Goal: Task Accomplishment & Management: Manage account settings

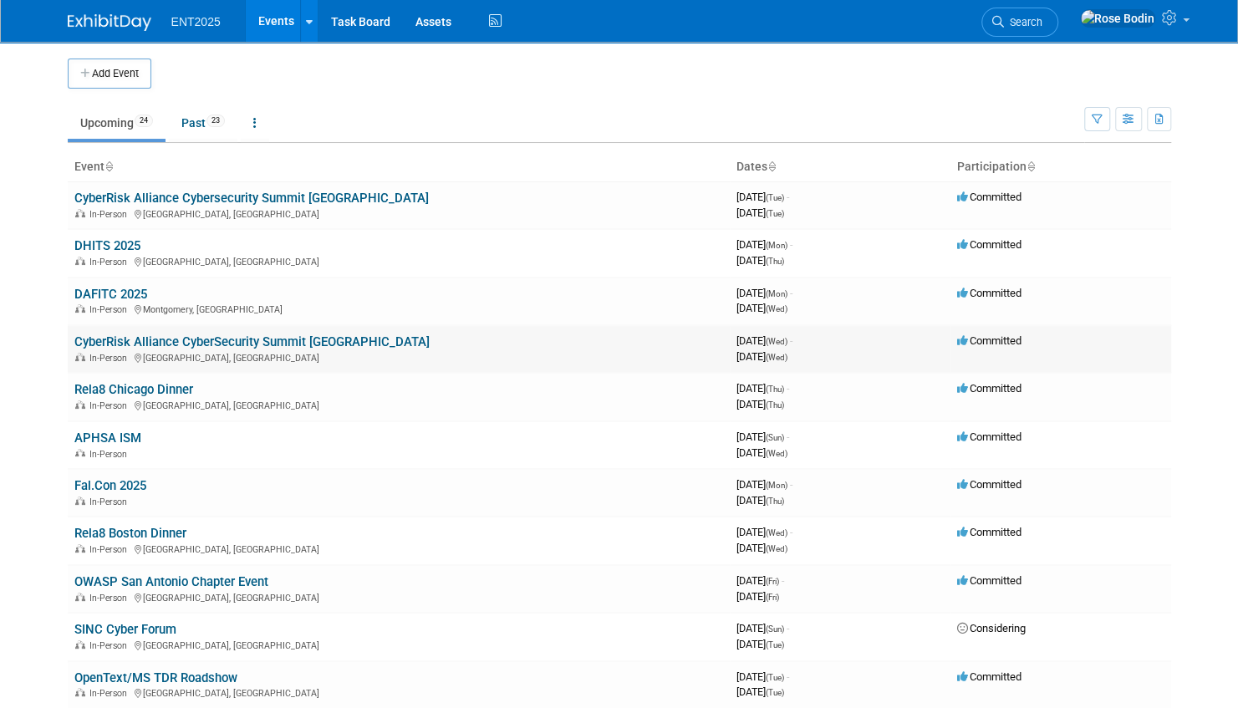
click at [284, 343] on link "CyberRisk Alliance CyberSecurity Summit [GEOGRAPHIC_DATA]" at bounding box center [251, 341] width 355 height 15
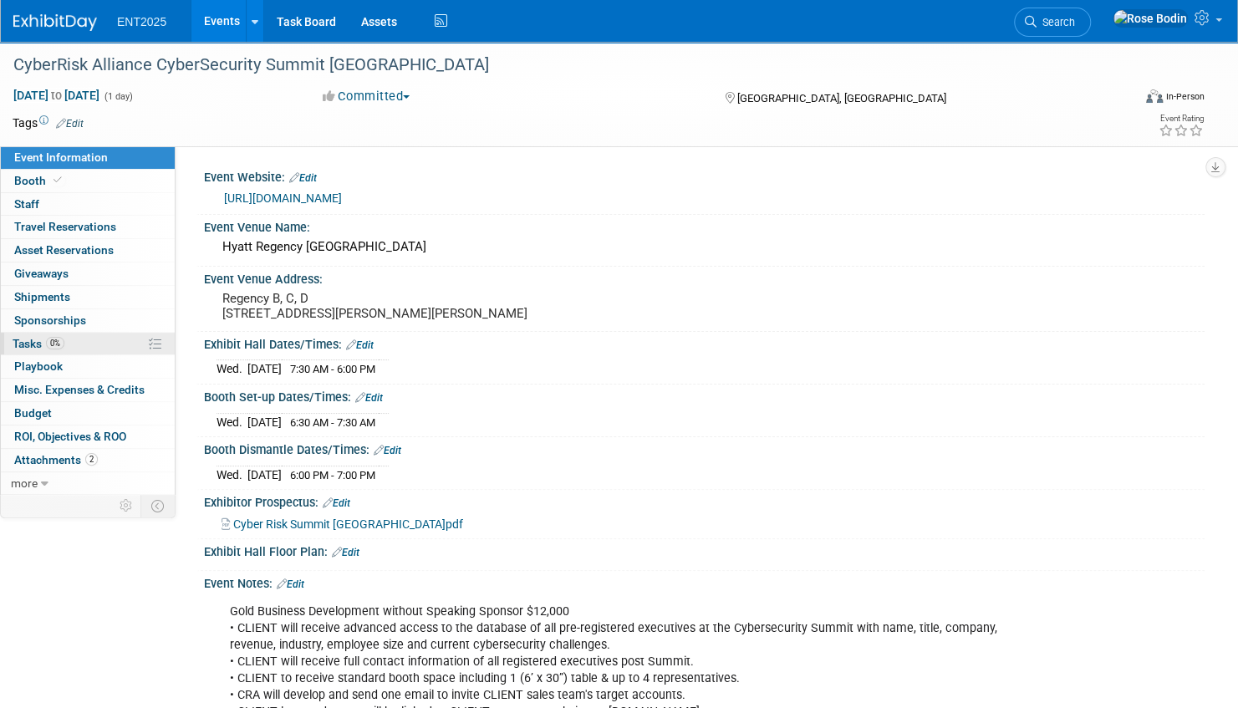
click at [116, 345] on link "0% Tasks 0%" at bounding box center [88, 344] width 174 height 23
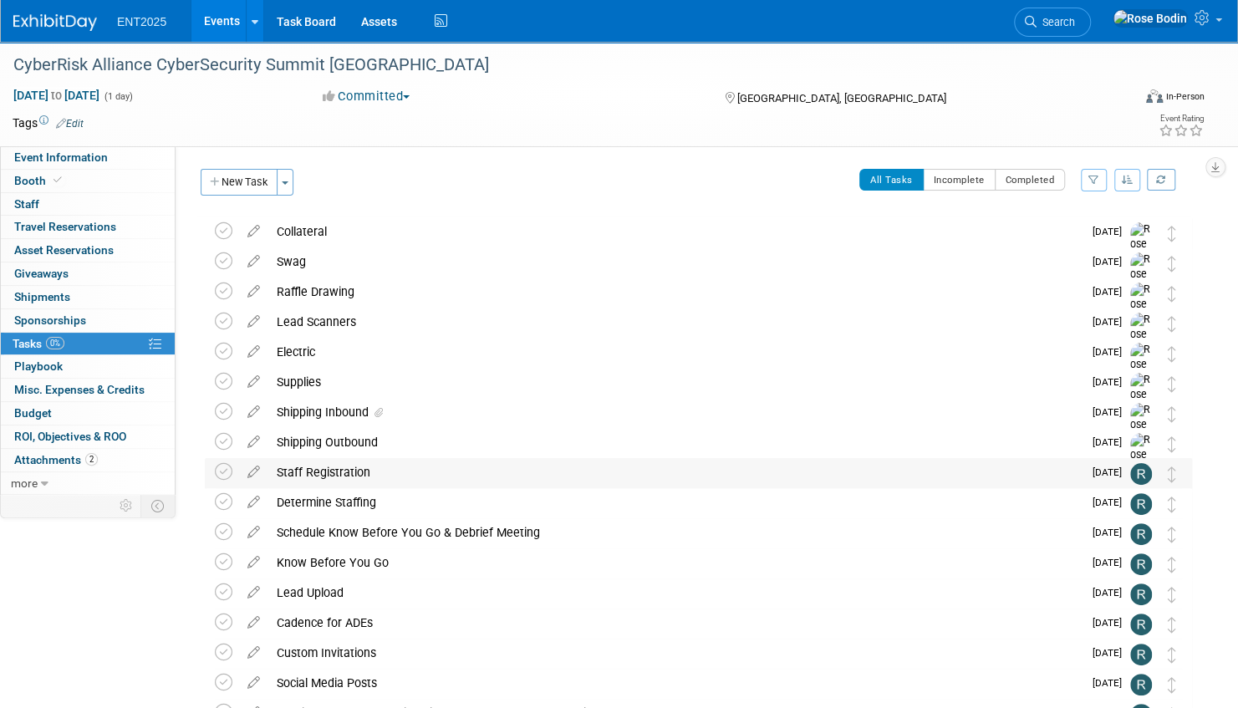
click at [319, 472] on div "Staff Registration" at bounding box center [675, 472] width 814 height 28
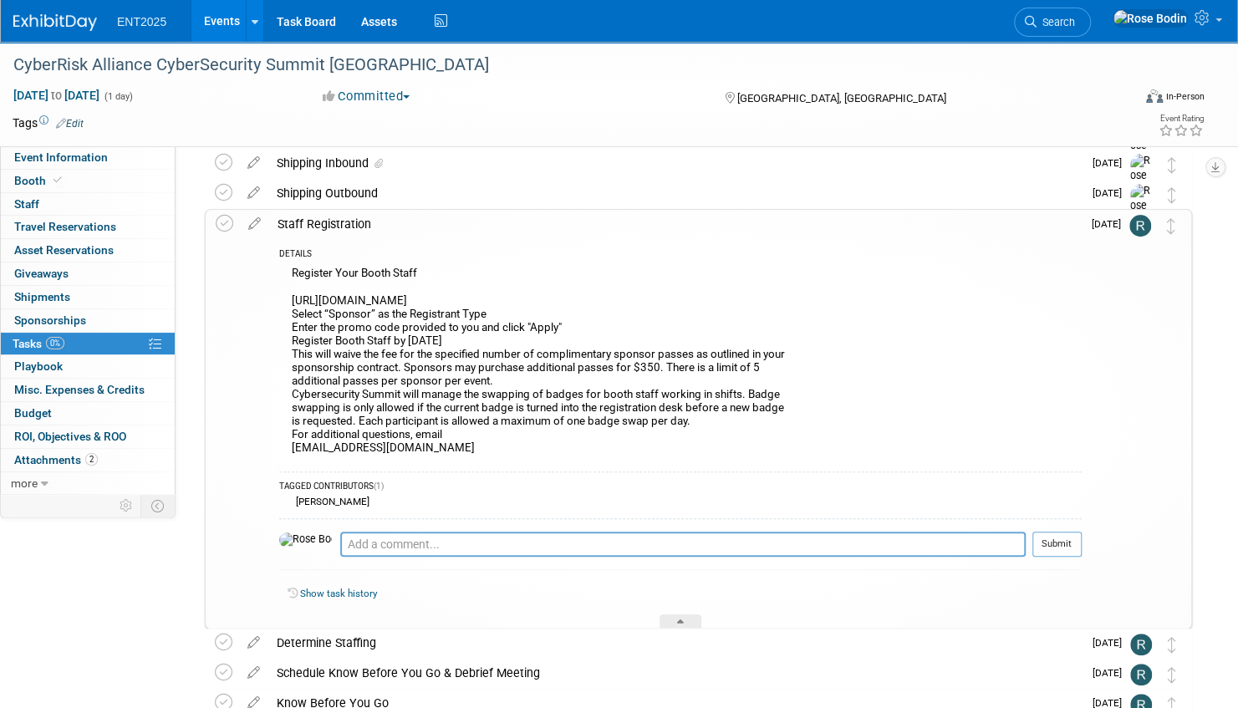
scroll to position [251, 0]
click at [677, 618] on icon at bounding box center [680, 623] width 7 height 10
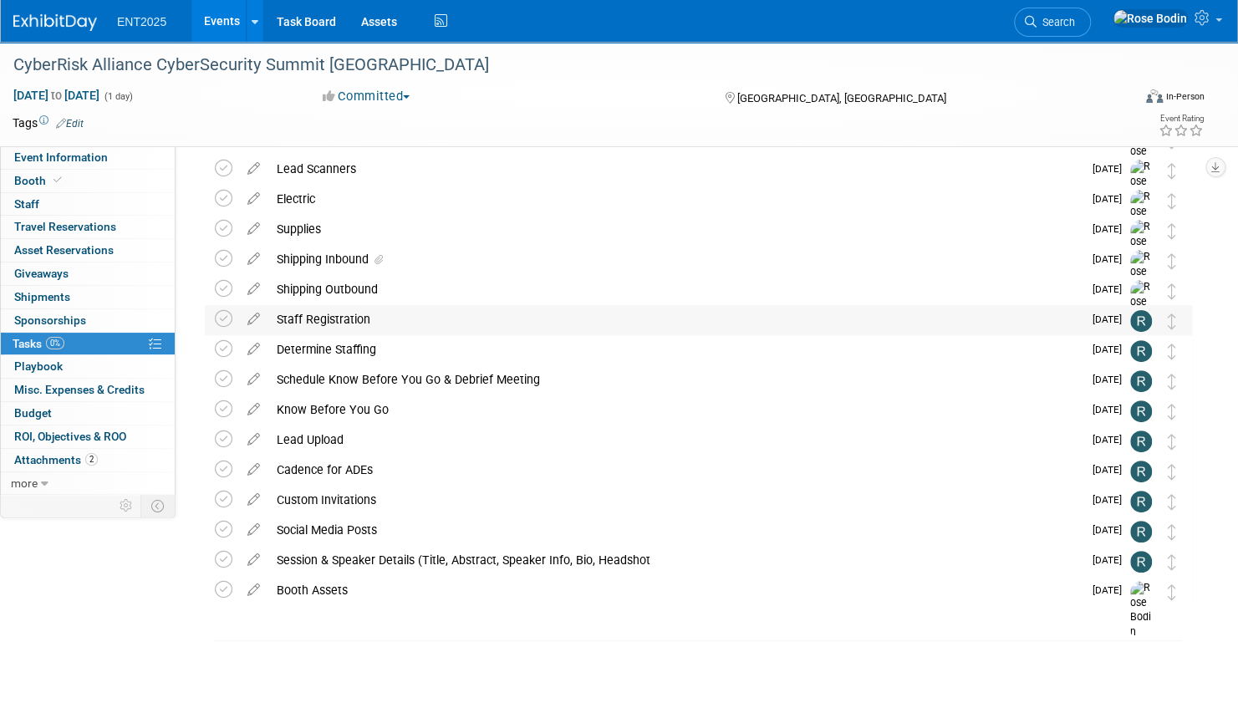
scroll to position [152, 0]
click at [651, 354] on div "Determine Staffing" at bounding box center [675, 350] width 814 height 28
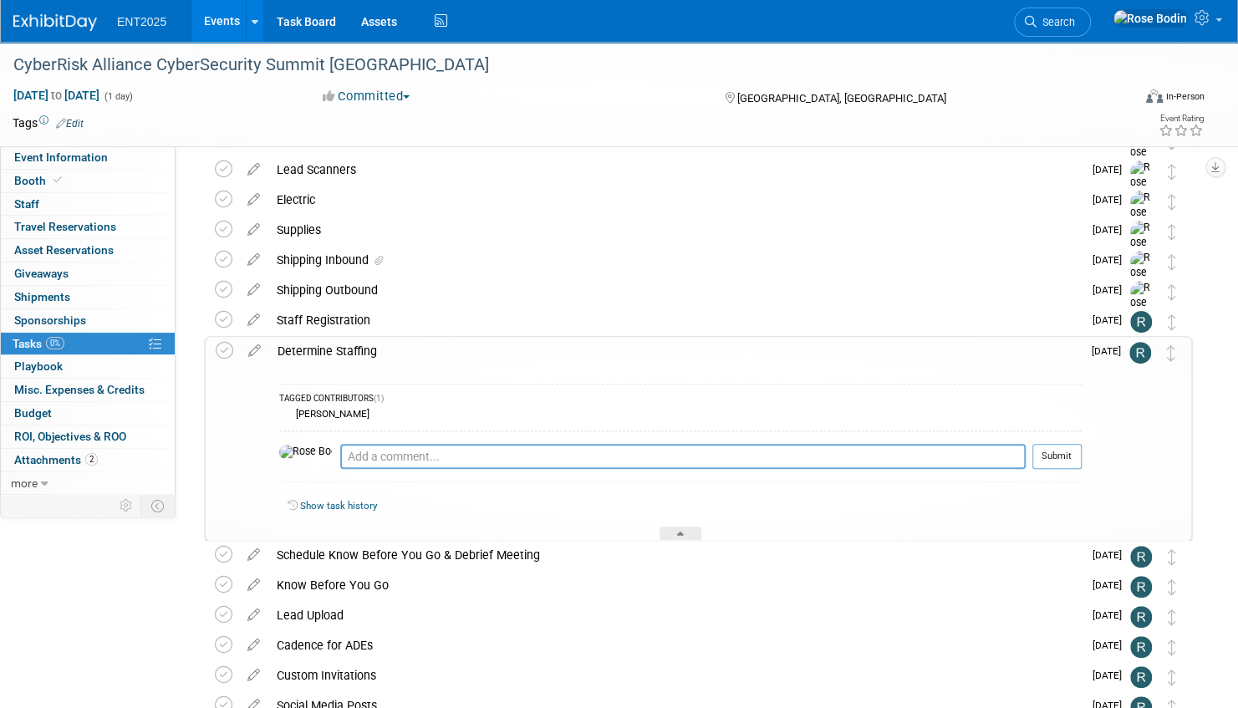
click at [650, 360] on div "Determine Staffing" at bounding box center [675, 351] width 813 height 28
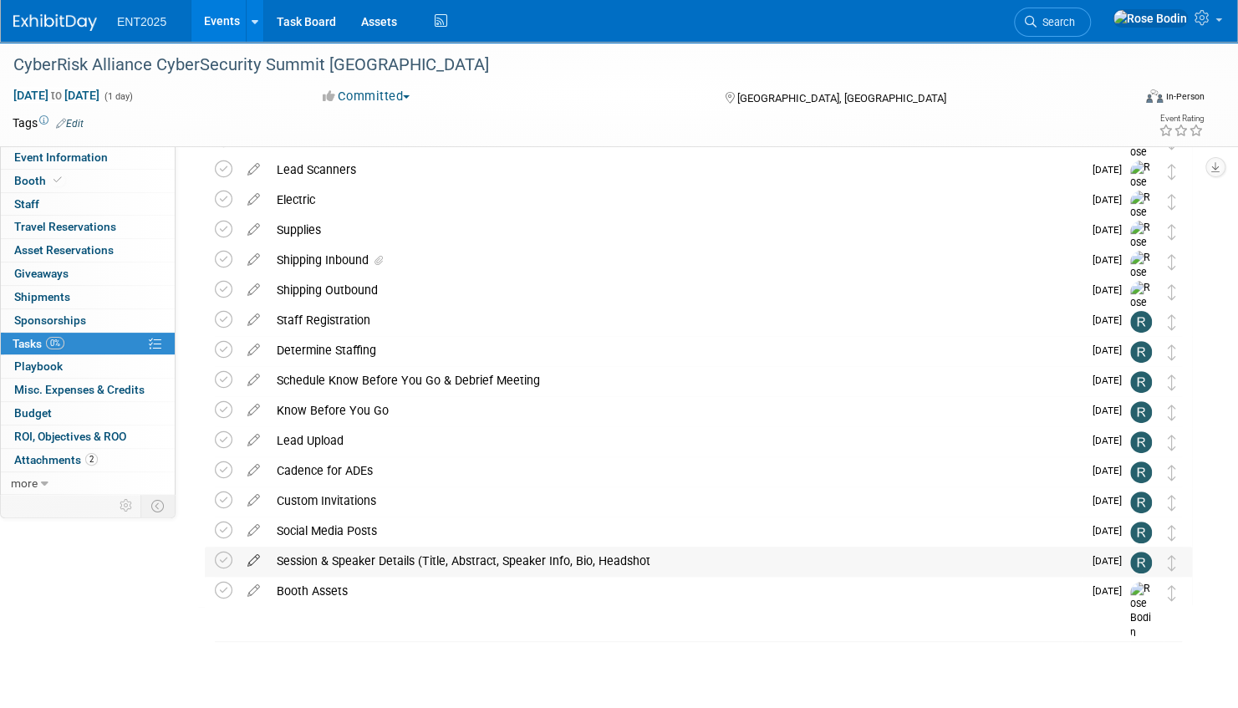
click at [254, 557] on icon at bounding box center [253, 557] width 29 height 21
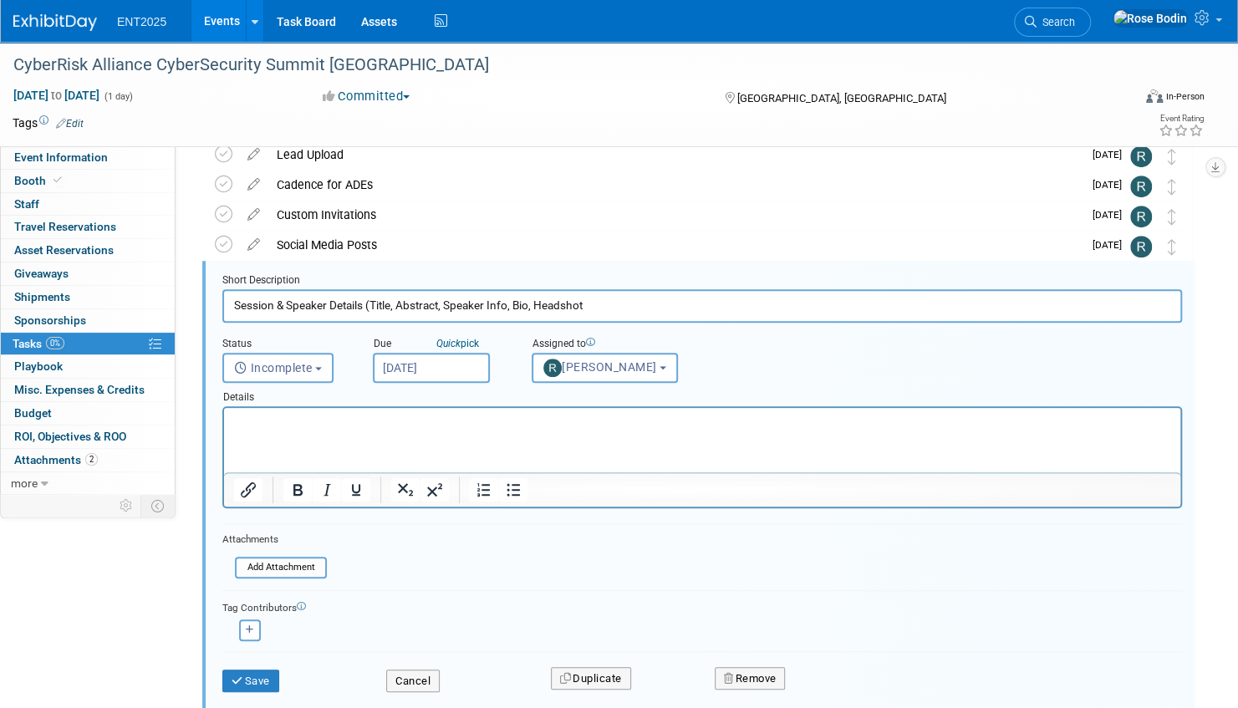
scroll to position [453, 0]
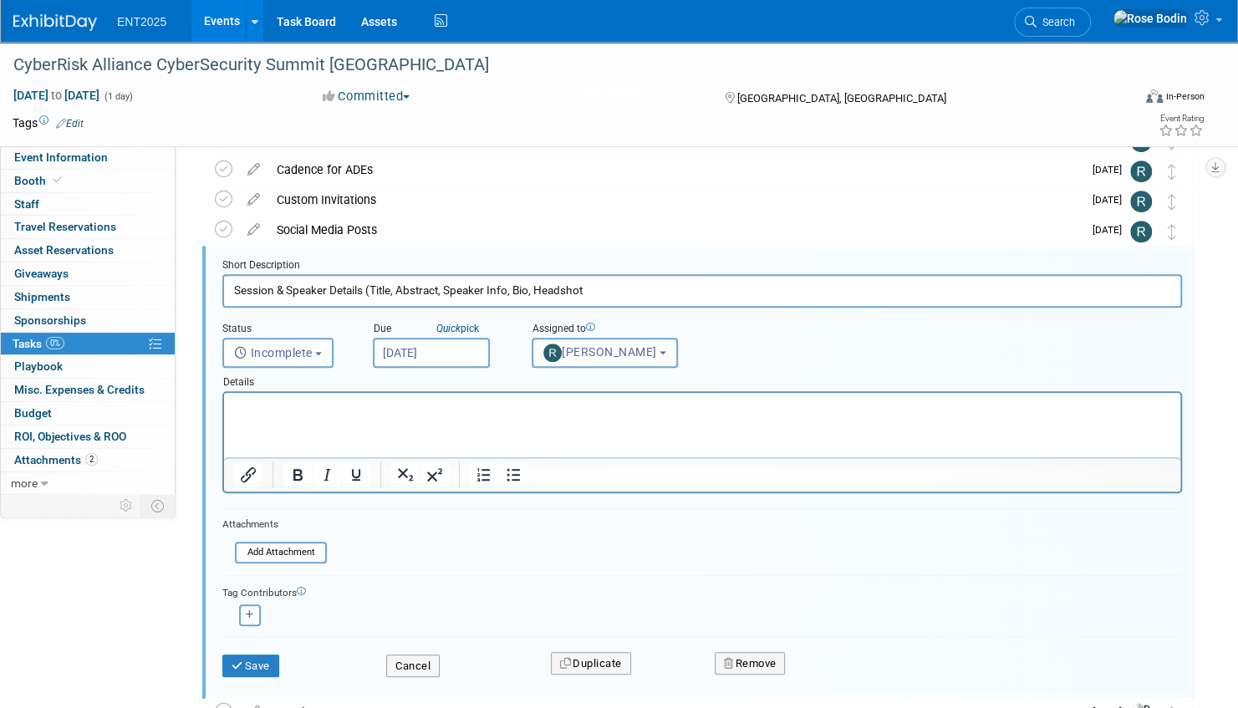
click at [285, 407] on p "Rich Text Area. Press ALT-0 for help." at bounding box center [702, 408] width 937 height 16
click at [260, 660] on button "Save" at bounding box center [250, 666] width 57 height 23
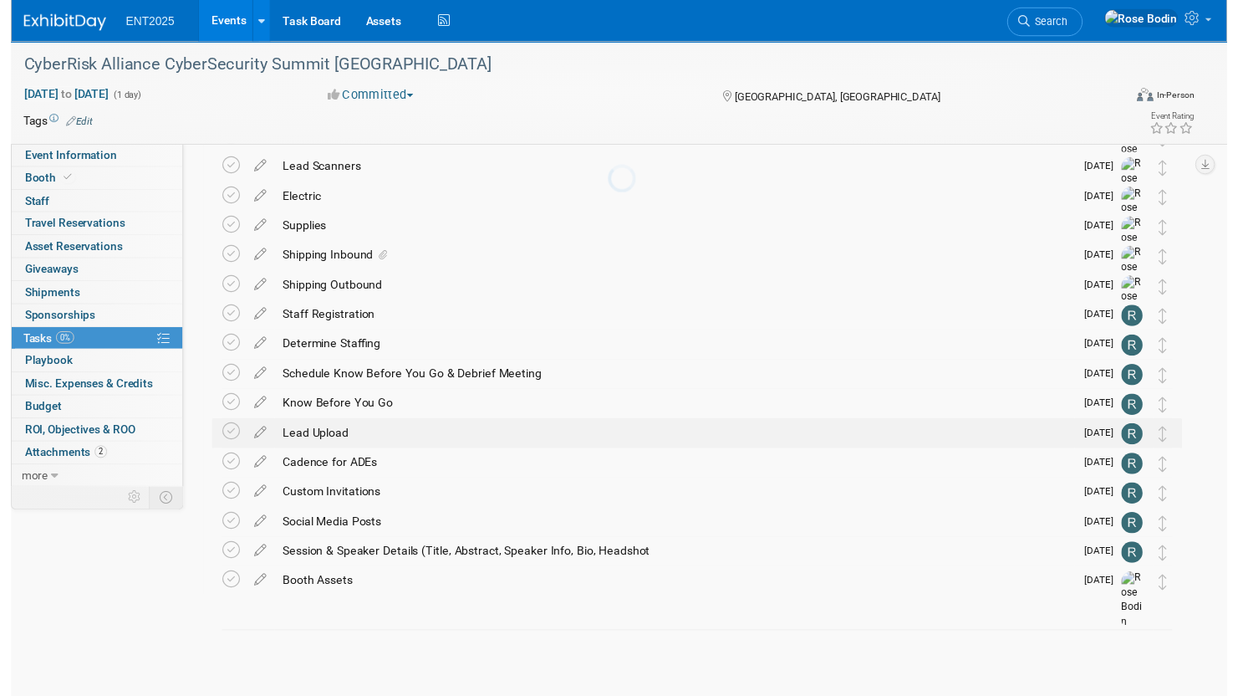
scroll to position [152, 0]
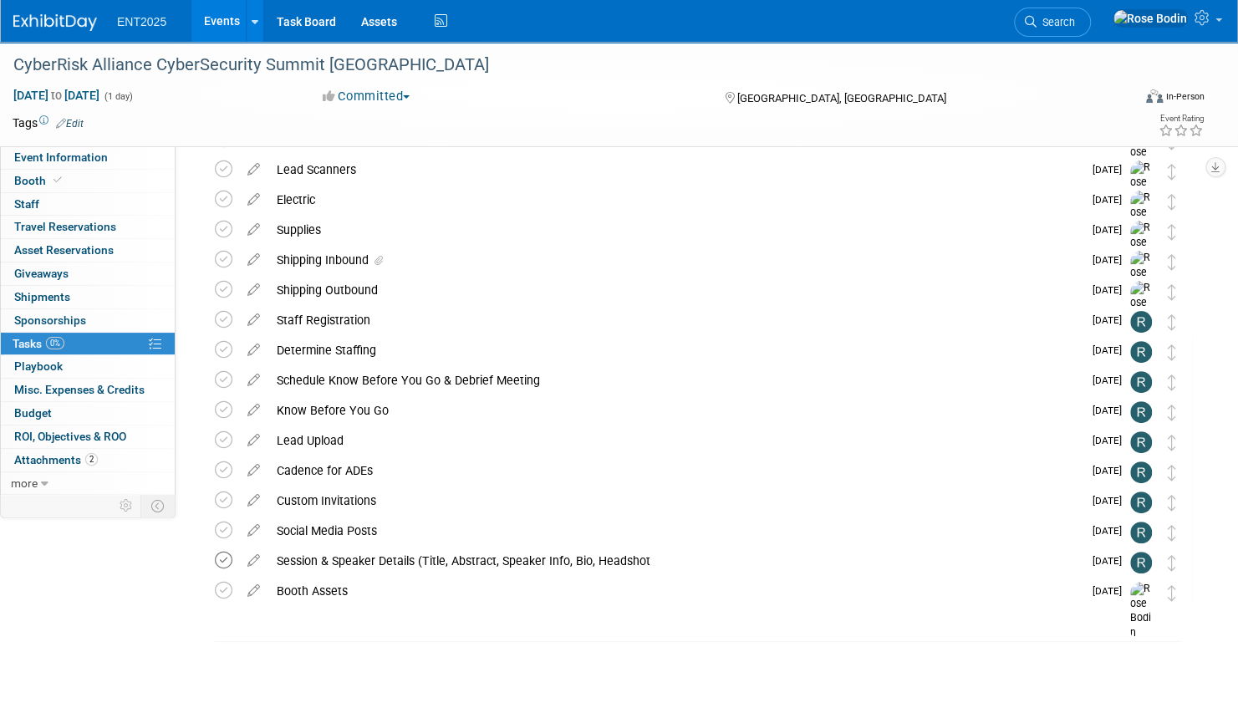
click at [226, 561] on icon at bounding box center [224, 561] width 18 height 18
click at [252, 319] on icon at bounding box center [253, 316] width 29 height 21
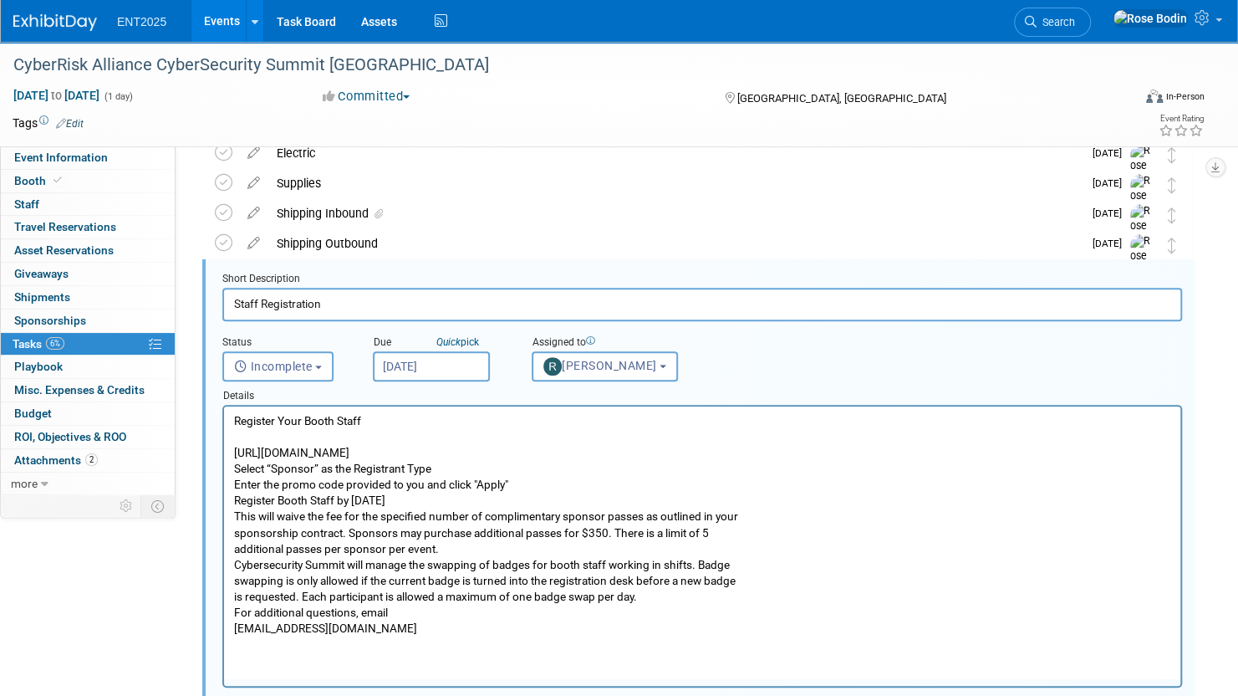
scroll to position [212, 0]
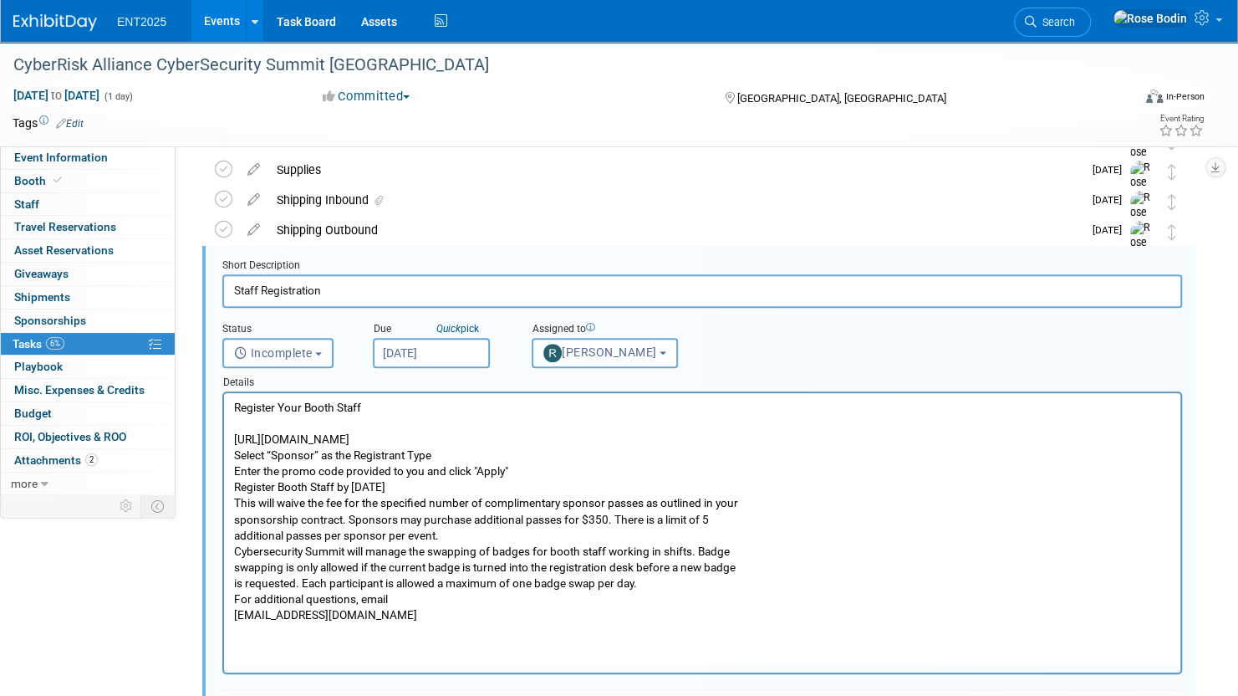
click at [236, 411] on p "Register Your Booth Staff [URL][DOMAIN_NAME] Select “Sponsor” as the Registrant…" at bounding box center [702, 511] width 937 height 223
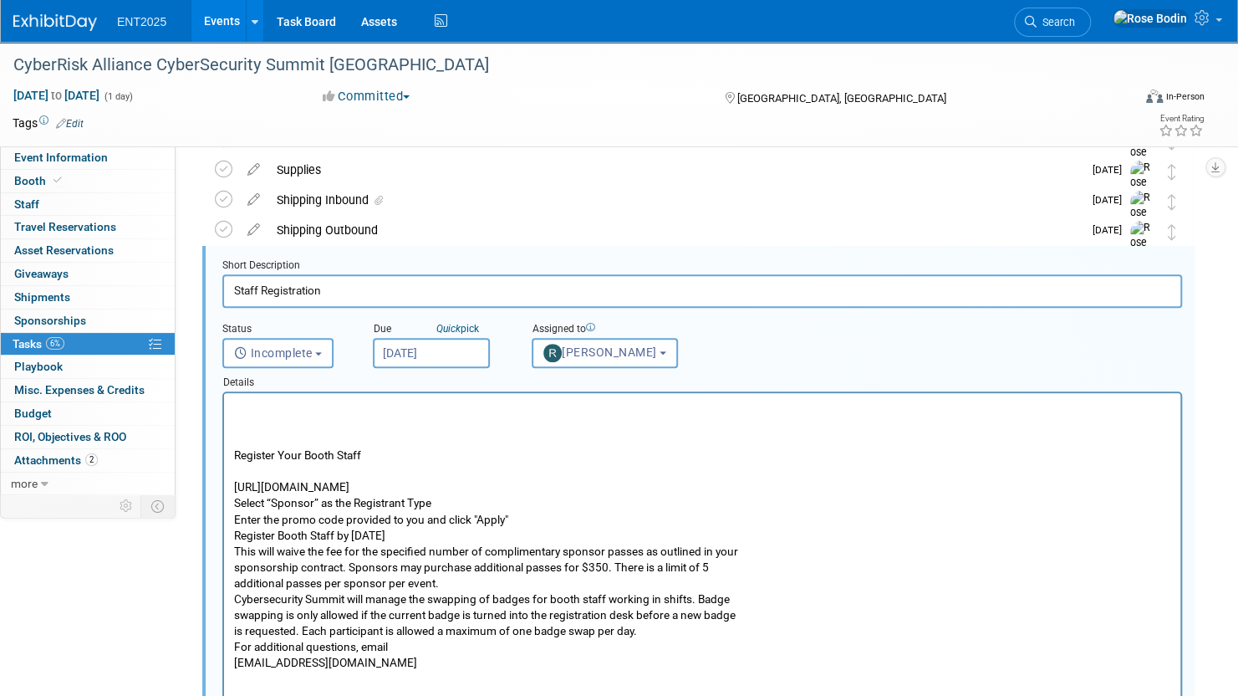
click at [237, 409] on p "Rich Text Area. Press ALT-0 for help." at bounding box center [702, 408] width 937 height 16
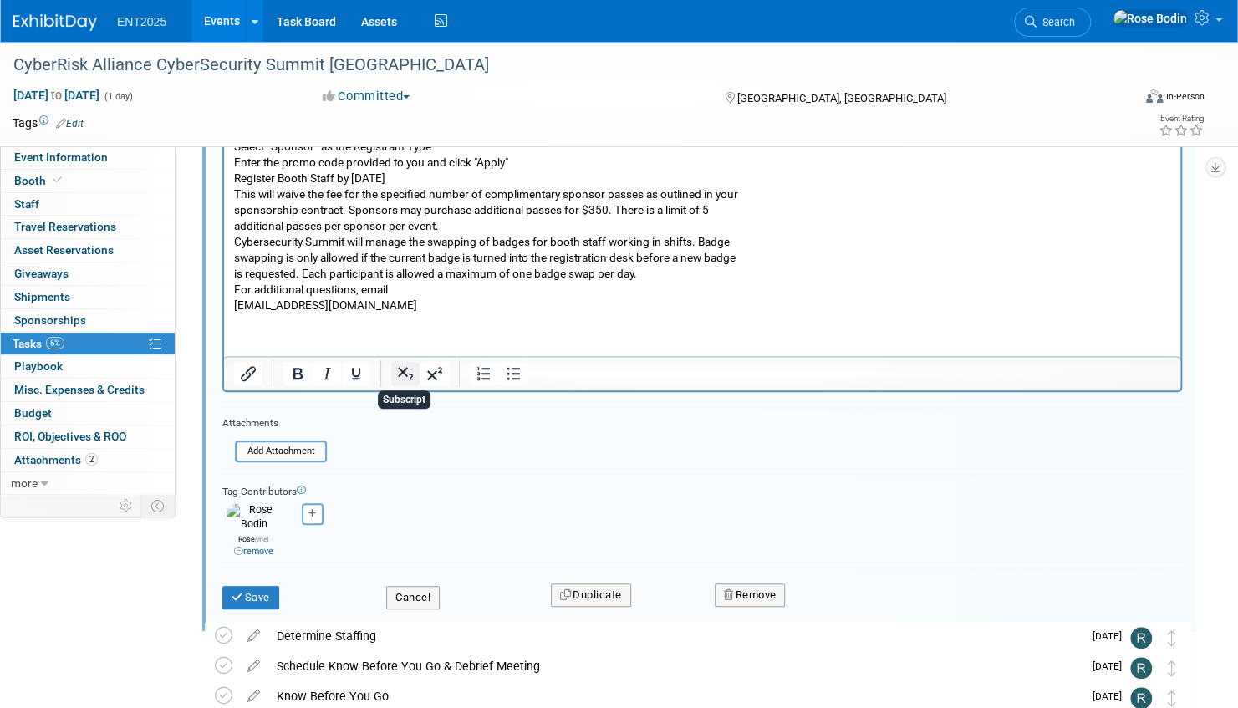
scroll to position [714, 0]
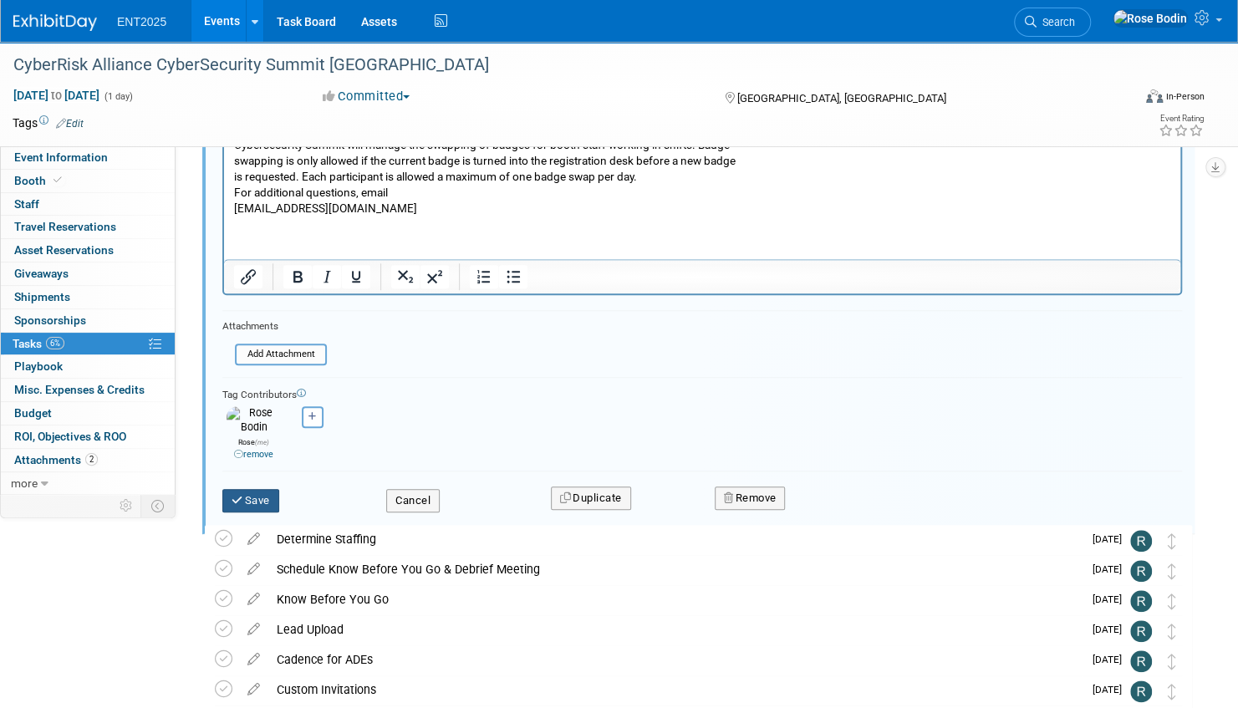
click at [260, 491] on button "Save" at bounding box center [250, 500] width 57 height 23
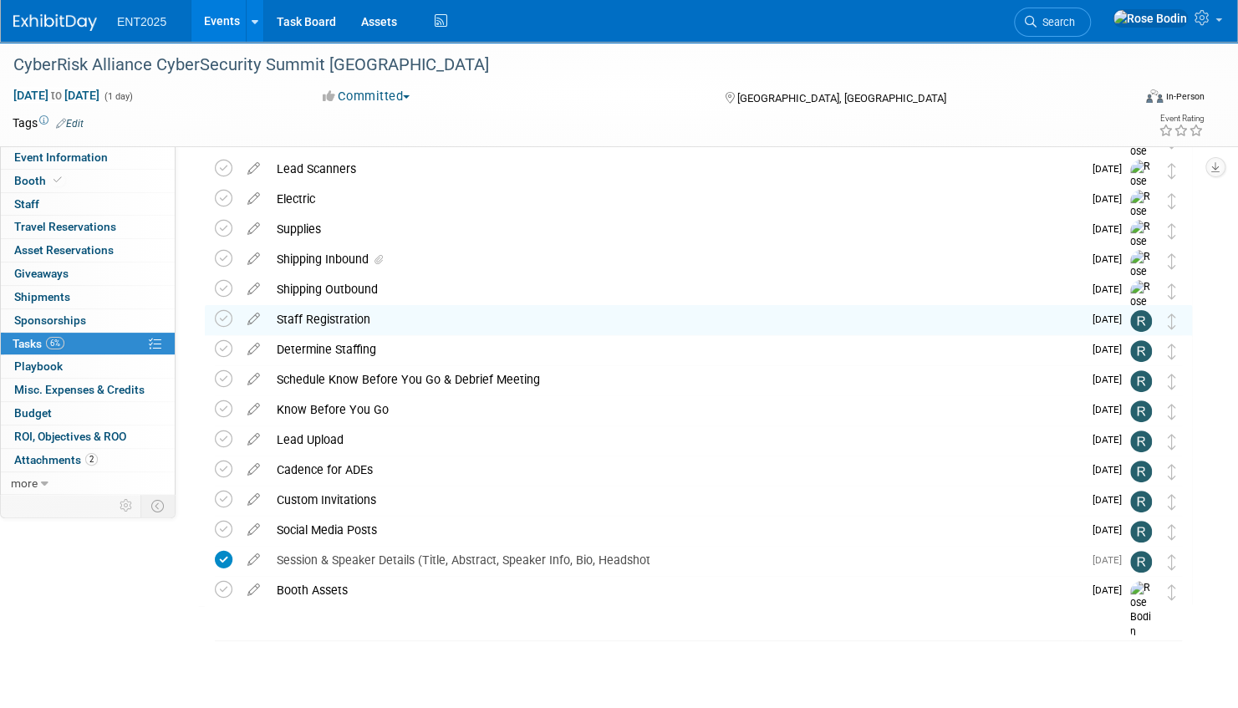
scroll to position [152, 0]
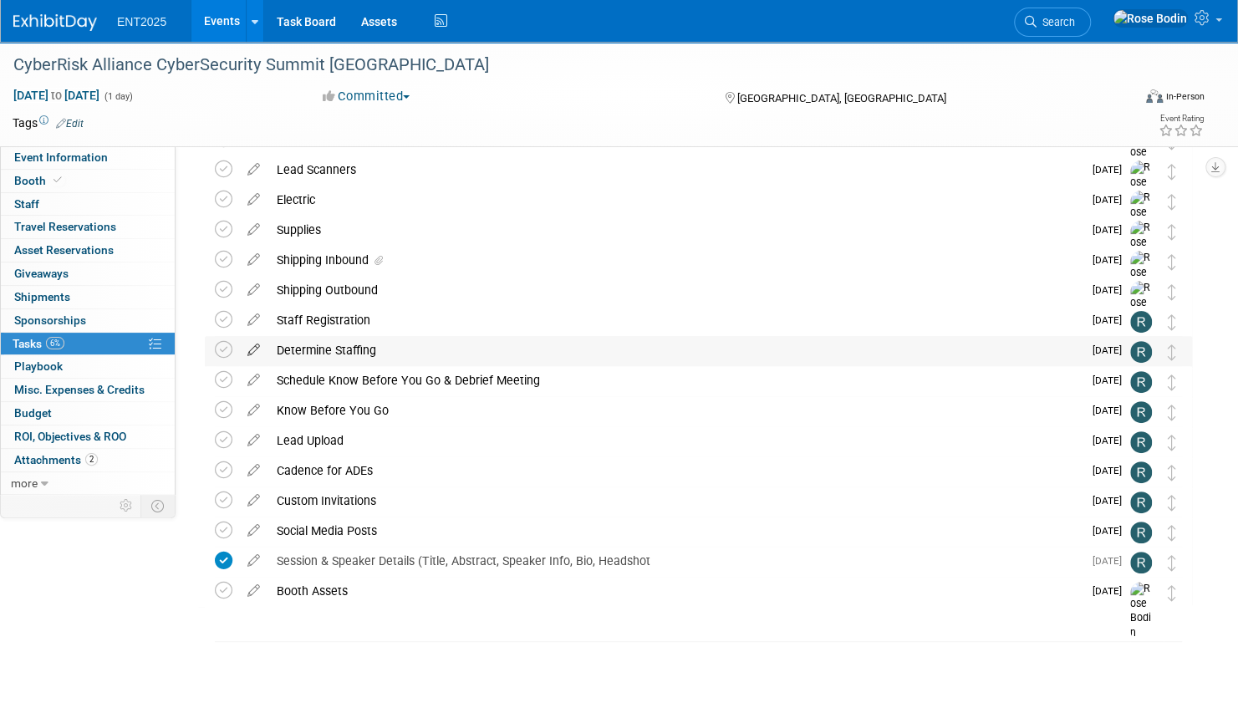
click at [252, 349] on icon at bounding box center [253, 346] width 29 height 21
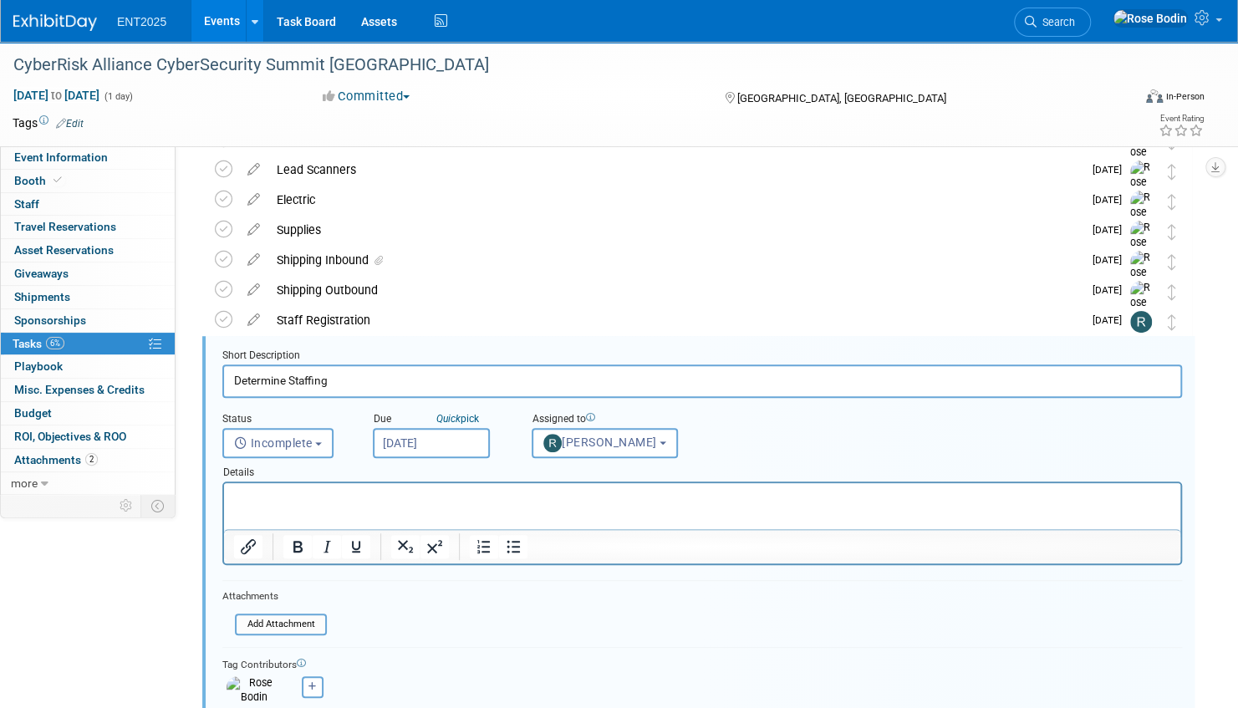
scroll to position [242, 0]
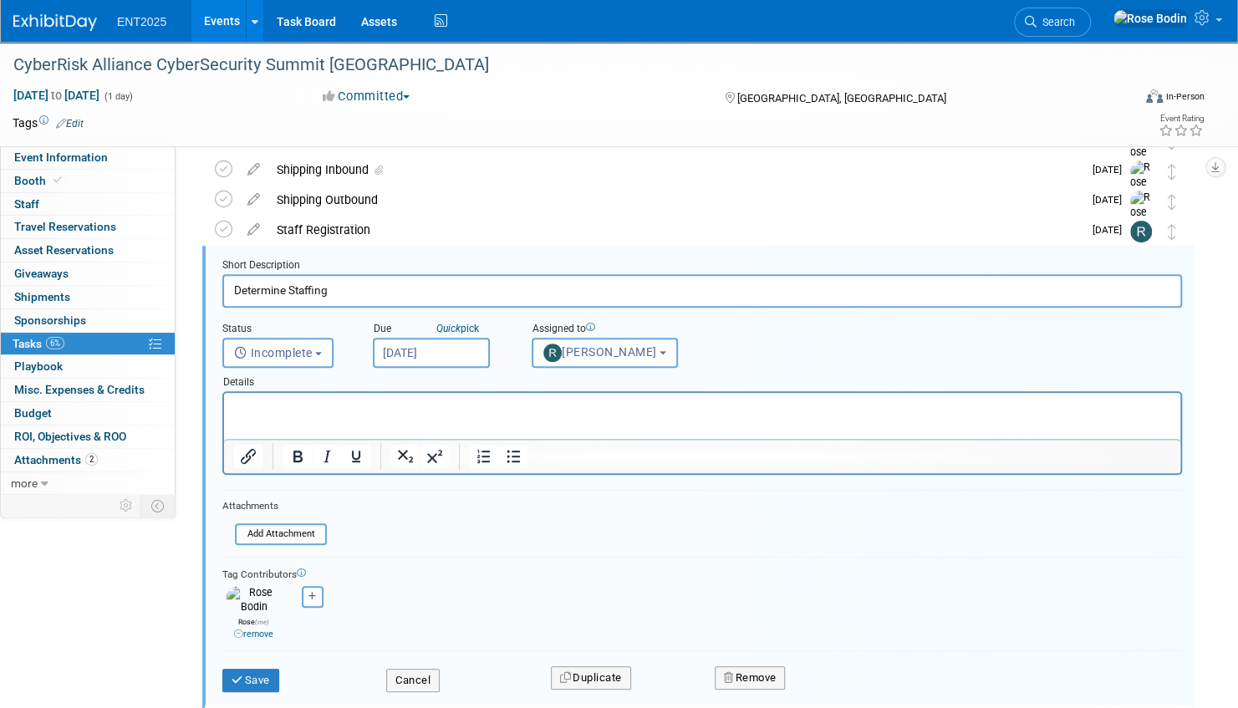
click at [252, 402] on p "Rich Text Area. Press ALT-0 for help." at bounding box center [702, 408] width 937 height 16
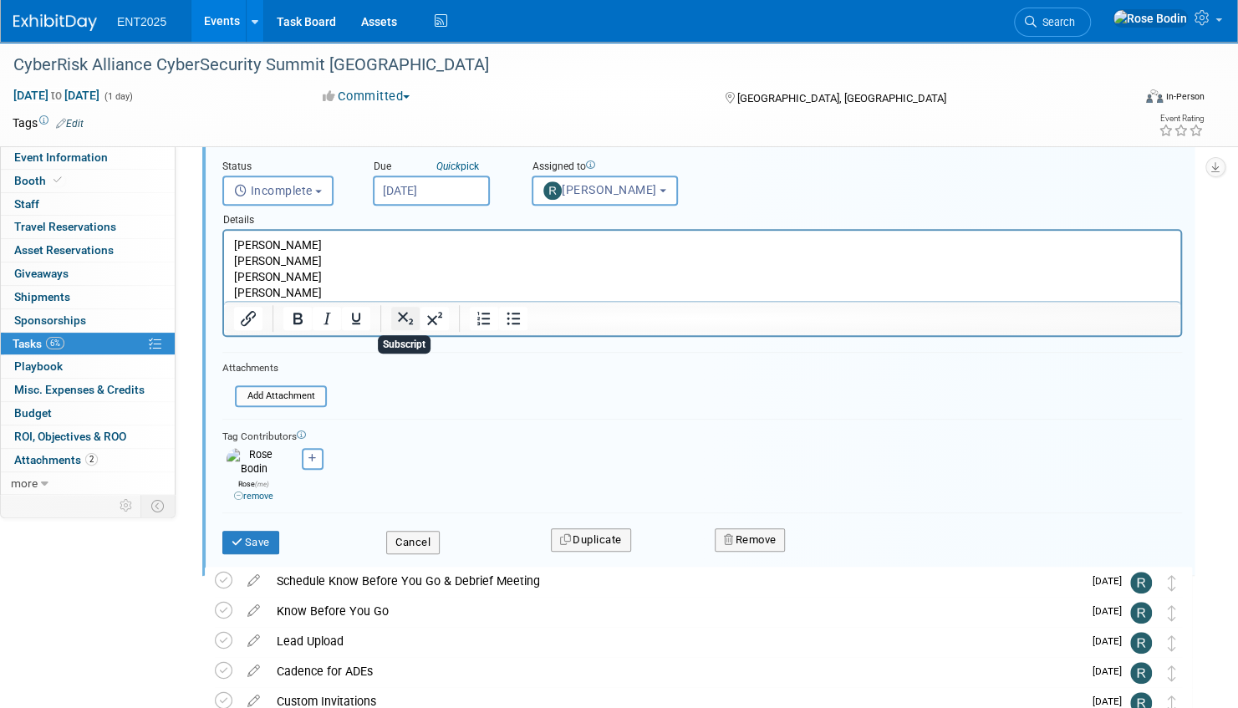
scroll to position [410, 0]
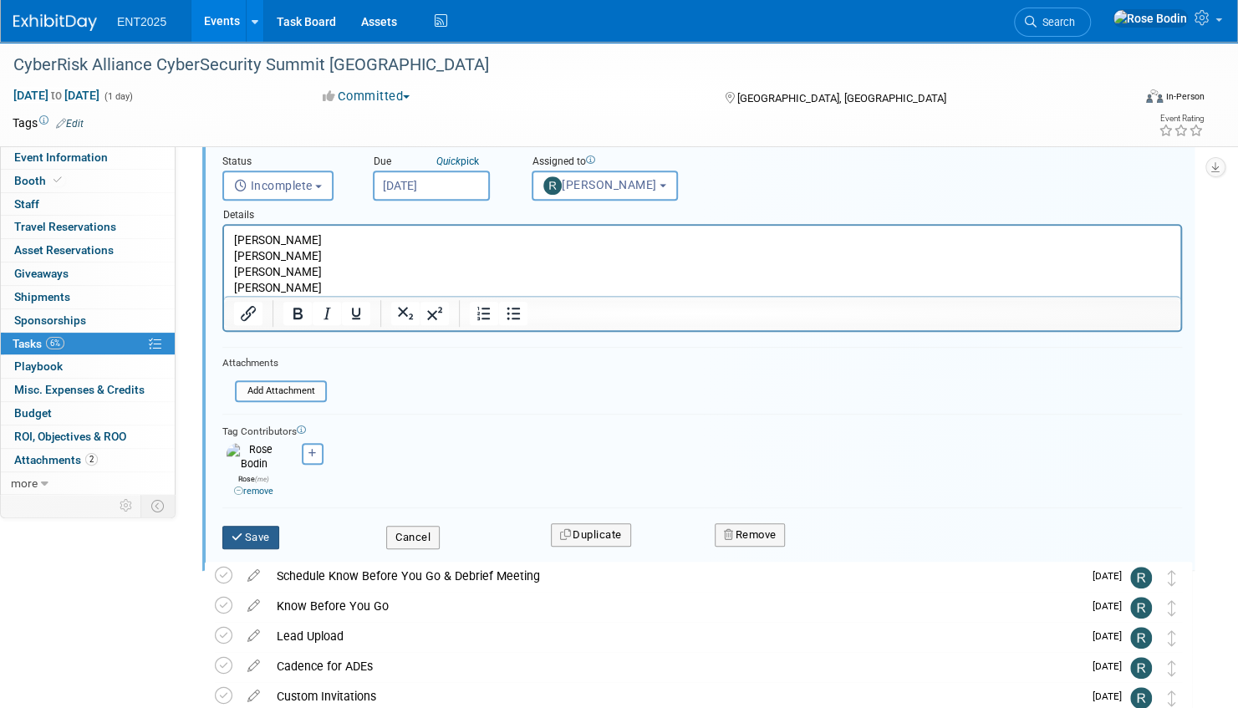
click at [256, 527] on button "Save" at bounding box center [250, 537] width 57 height 23
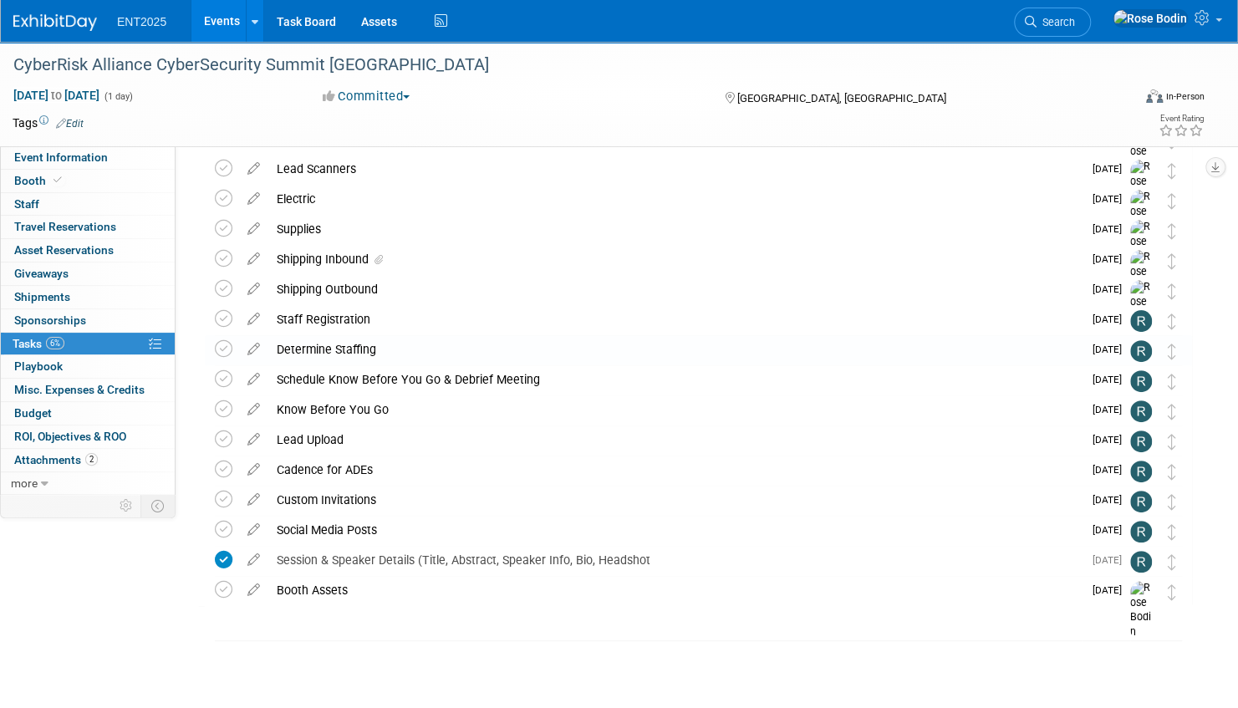
scroll to position [152, 0]
click at [225, 320] on icon at bounding box center [224, 320] width 18 height 18
click at [224, 350] on icon at bounding box center [224, 350] width 18 height 18
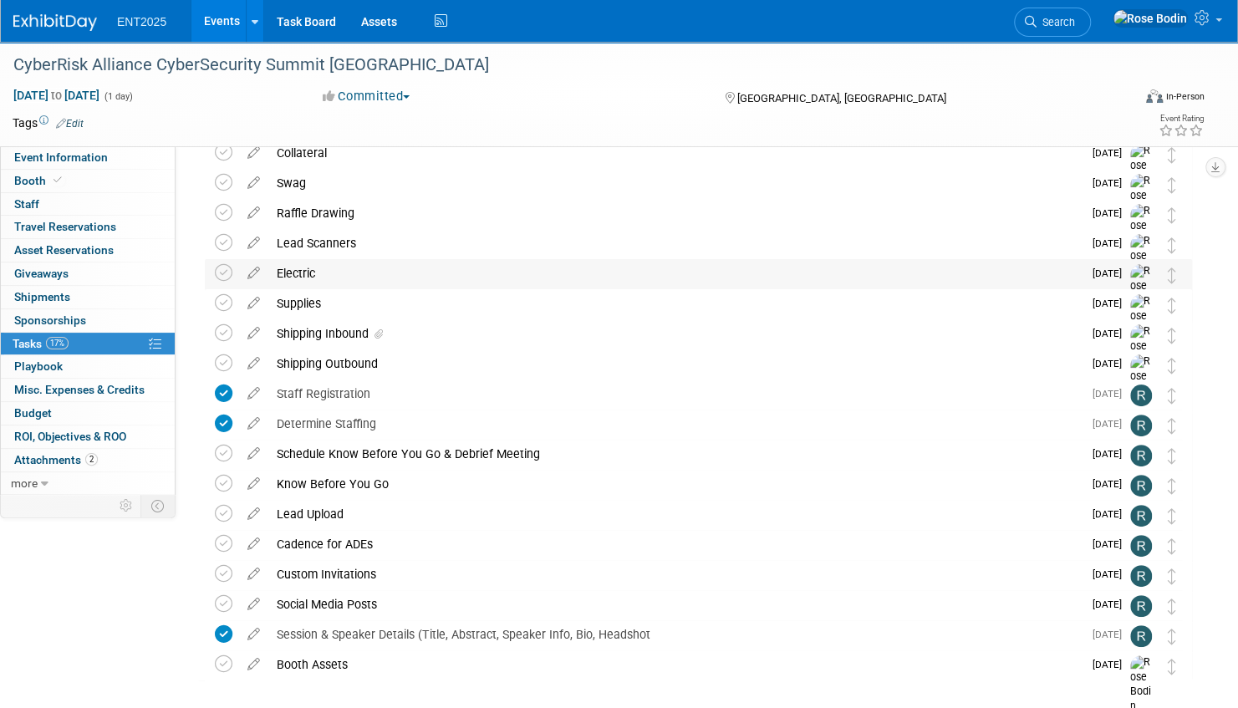
scroll to position [0, 0]
